Goal: Task Accomplishment & Management: Use online tool/utility

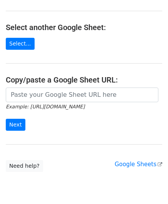
scroll to position [77, 0]
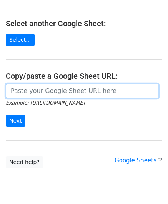
click at [32, 89] on input "url" at bounding box center [82, 91] width 153 height 15
paste input "https://docs.google.com/spreadsheets/d/1bRSAEWKQ6FwrblUgOK5A92uX1rgrTzwFMcjCAt2…"
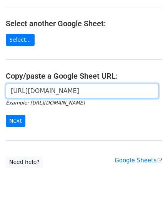
scroll to position [0, 171]
type input "https://docs.google.com/spreadsheets/d/1bRSAEWKQ6FwrblUgOK5A92uX1rgrTzwFMcjCAt2…"
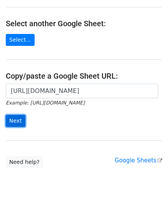
click at [18, 118] on input "Next" at bounding box center [16, 121] width 20 height 12
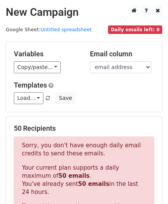
scroll to position [260, 0]
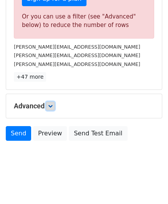
click at [55, 106] on link at bounding box center [50, 106] width 8 height 8
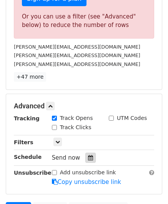
click at [88, 155] on icon at bounding box center [90, 157] width 5 height 5
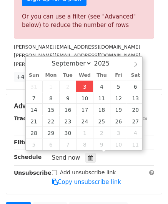
type input "[DATE] 12:00"
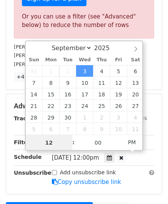
scroll to position [0, 0]
paste input "6"
type input "6"
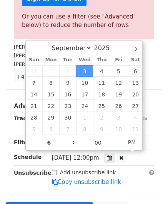
type input "[DATE] 18:00"
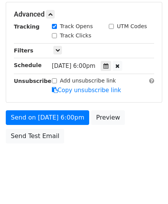
scroll to position [351, 0]
